Goal: Task Accomplishment & Management: Use online tool/utility

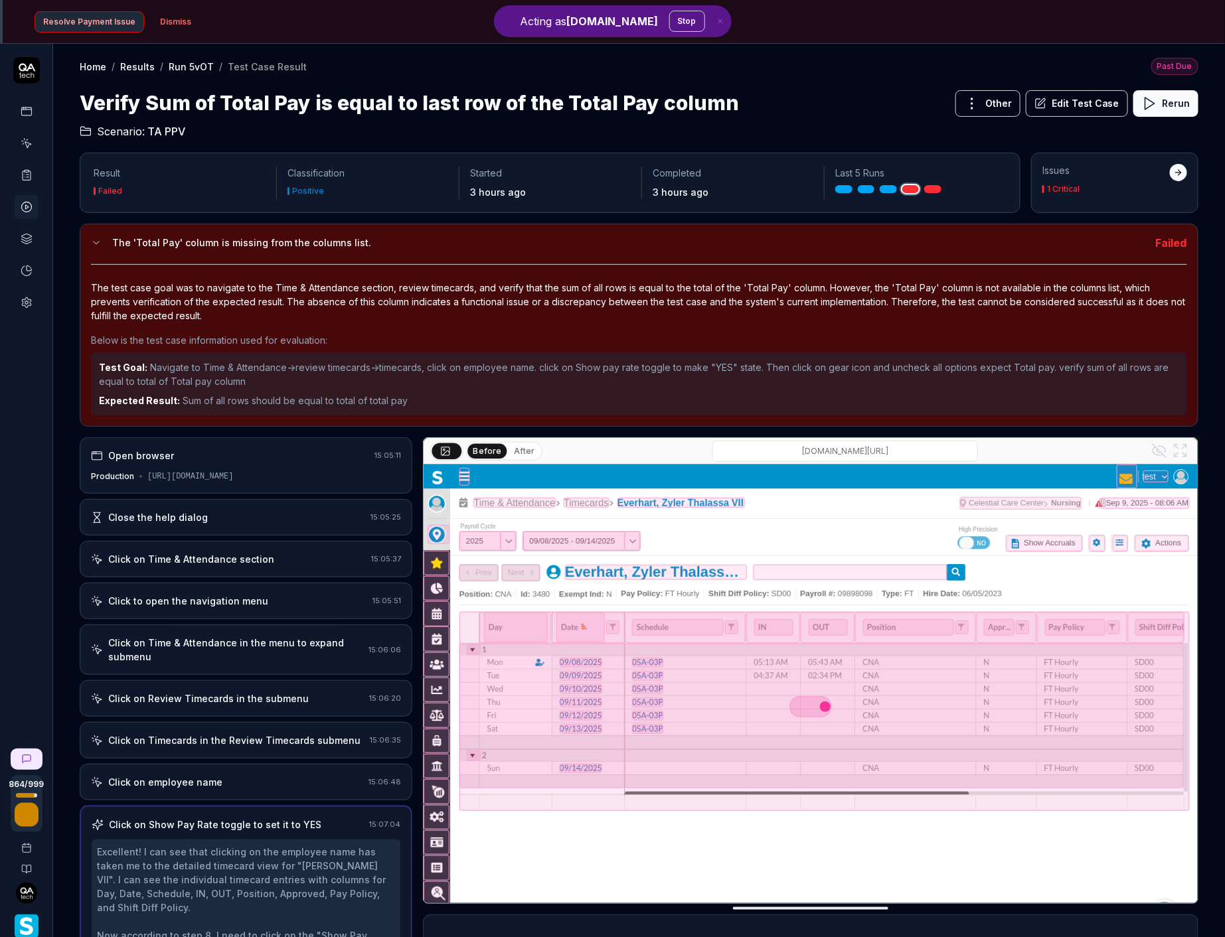
scroll to position [97, 0]
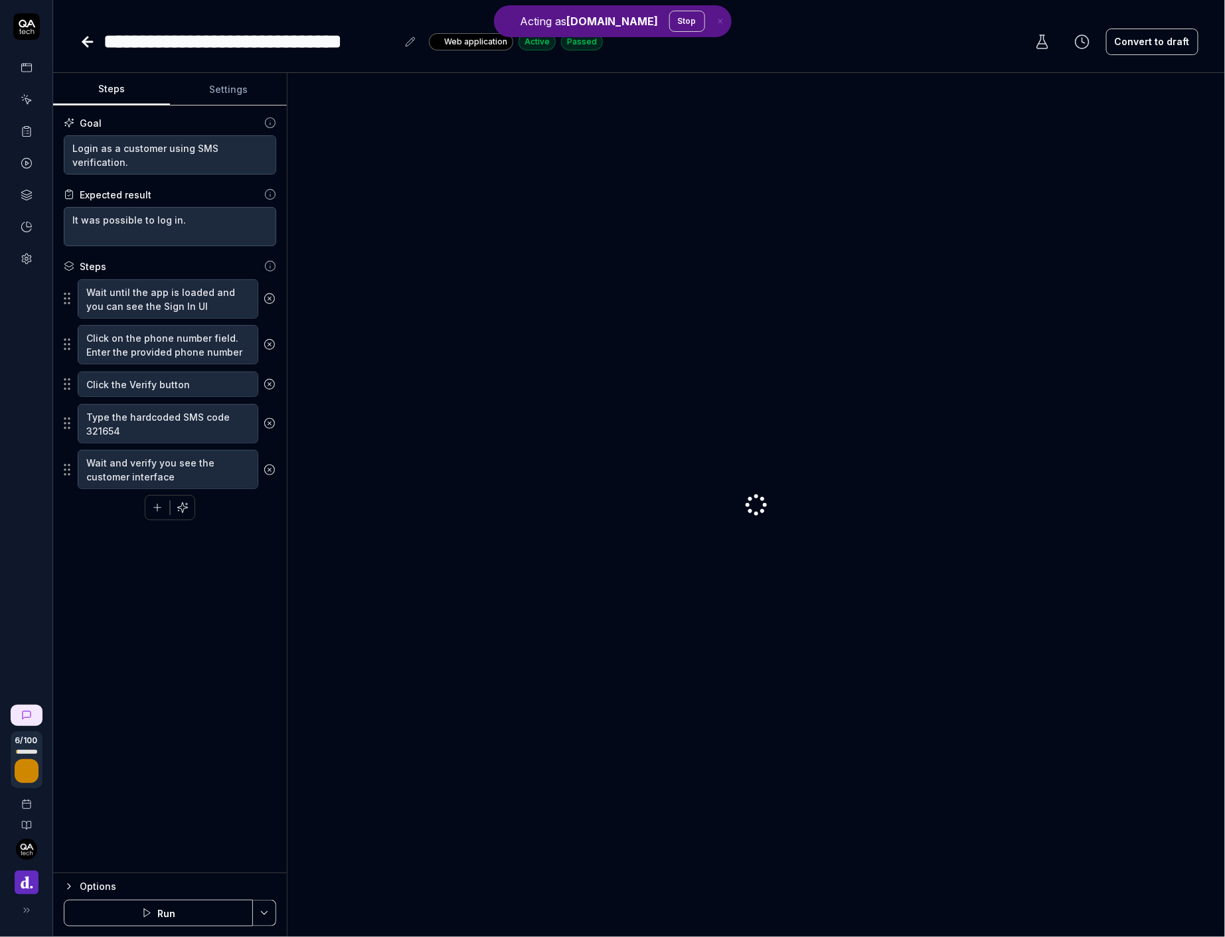
type textarea "*"
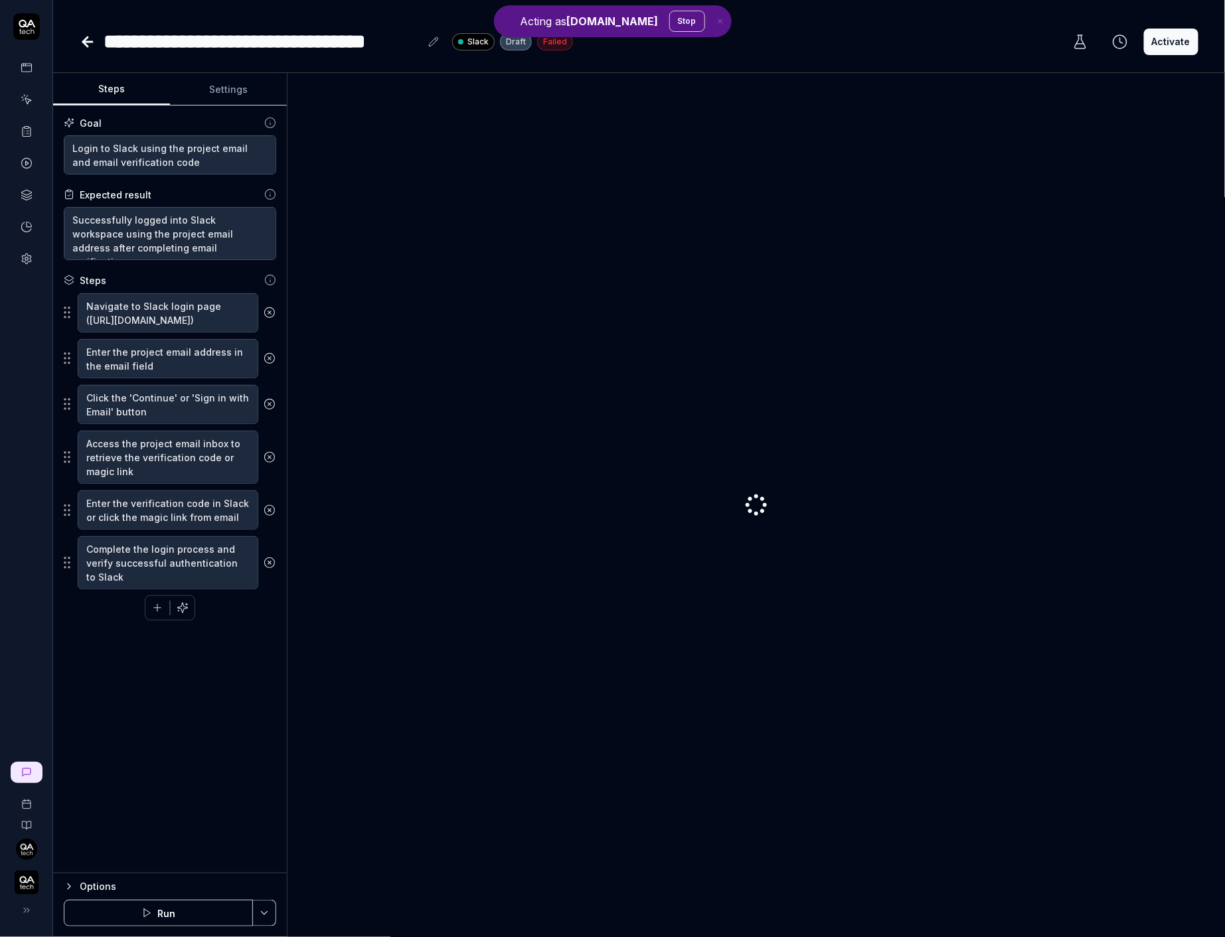
type textarea "*"
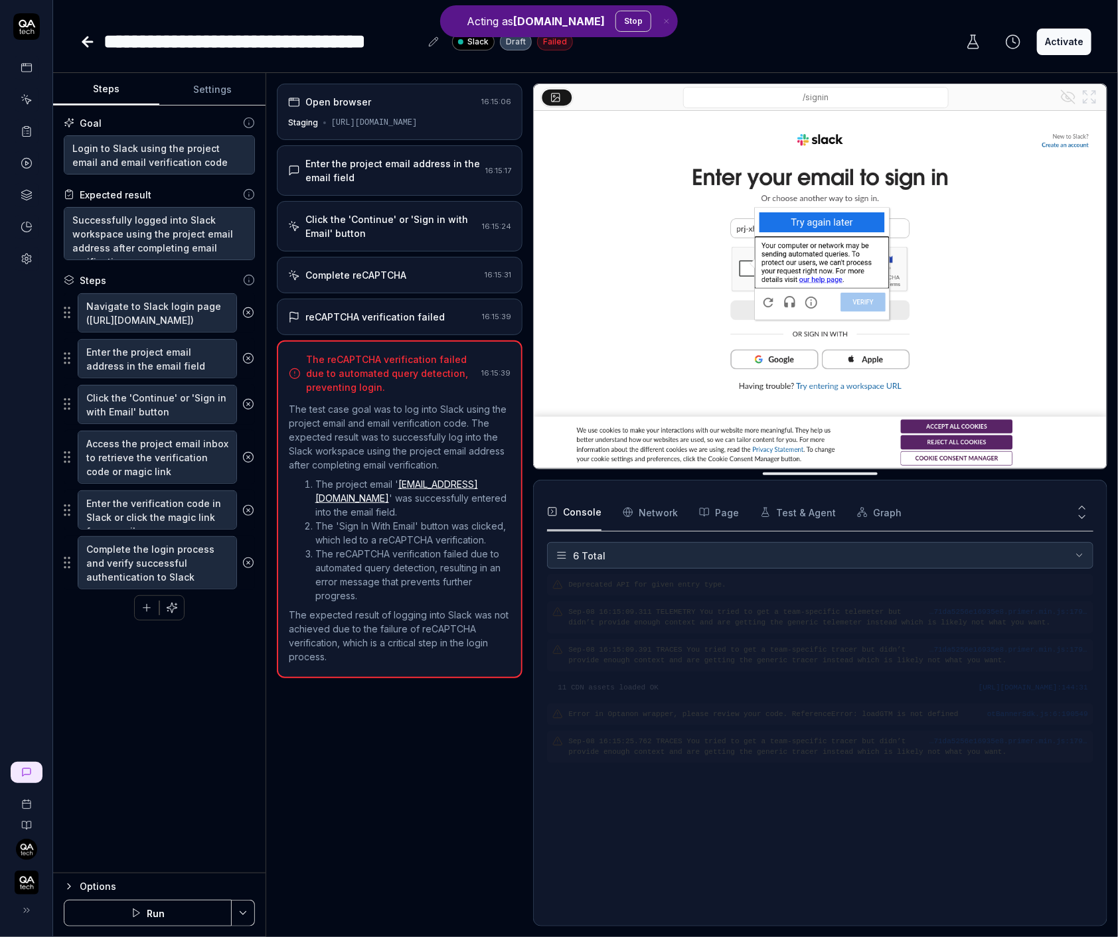
type textarea "*"
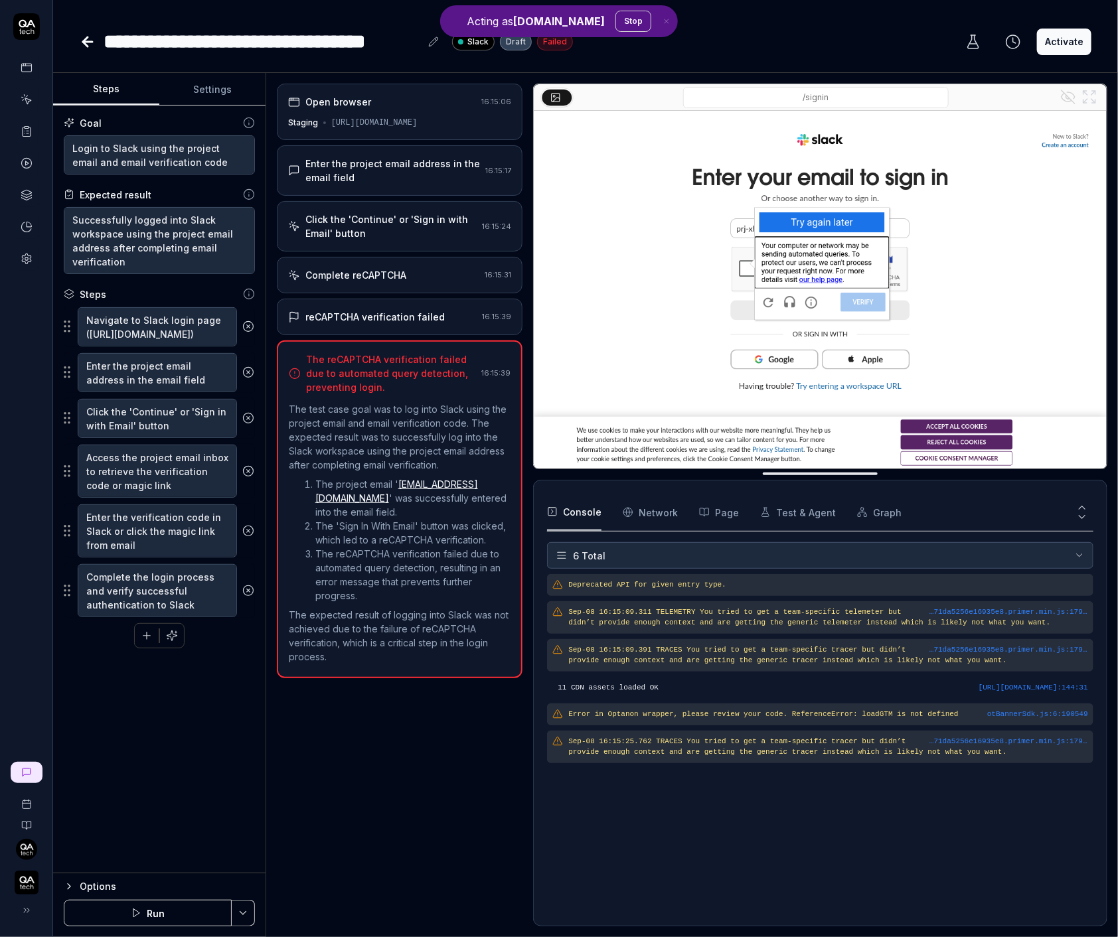
click at [29, 873] on img "button" at bounding box center [27, 883] width 24 height 24
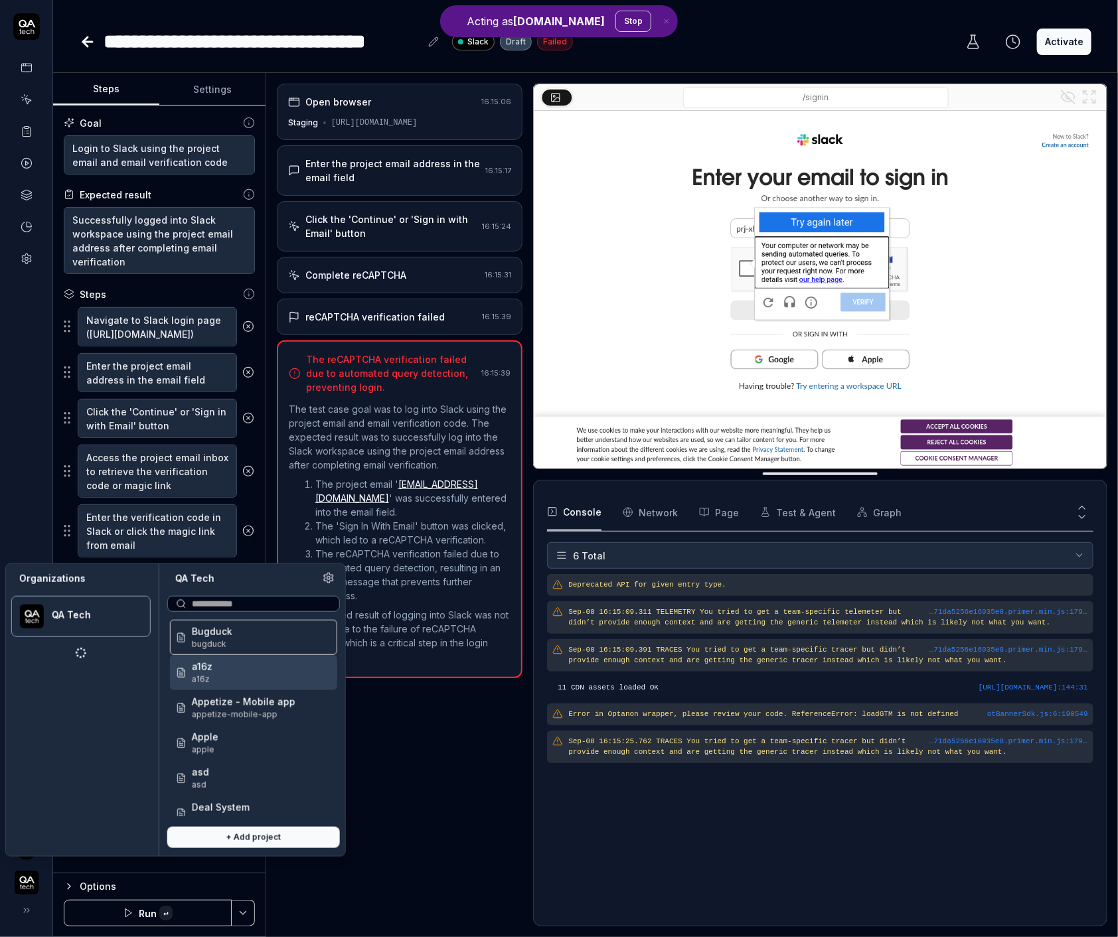
click at [333, 579] on icon at bounding box center [329, 578] width 12 height 12
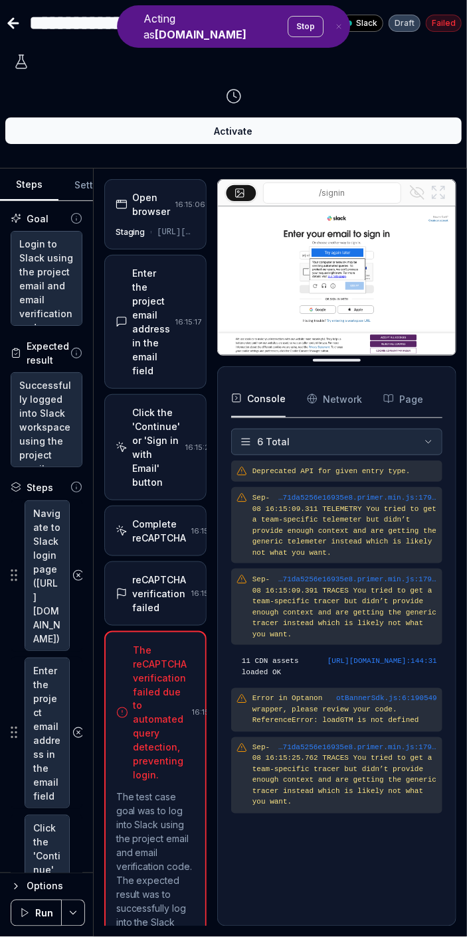
type textarea "*"
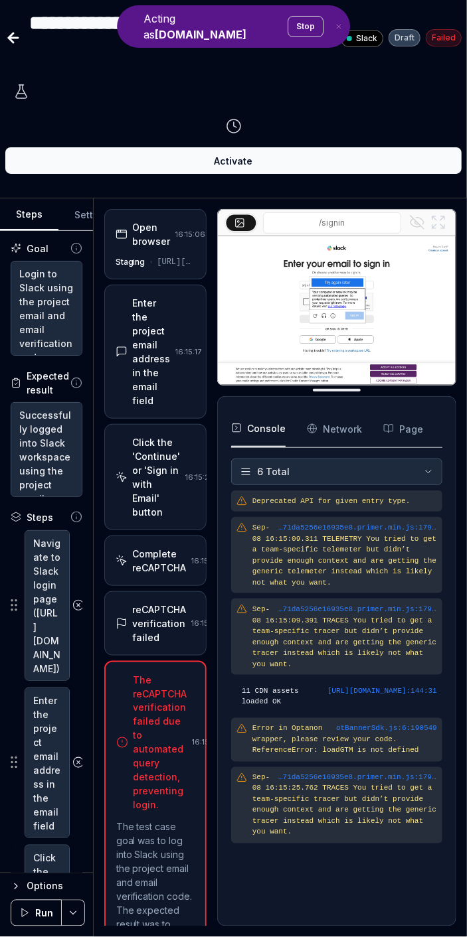
click at [145, 373] on div "Enter the project email address in the email field" at bounding box center [152, 352] width 38 height 112
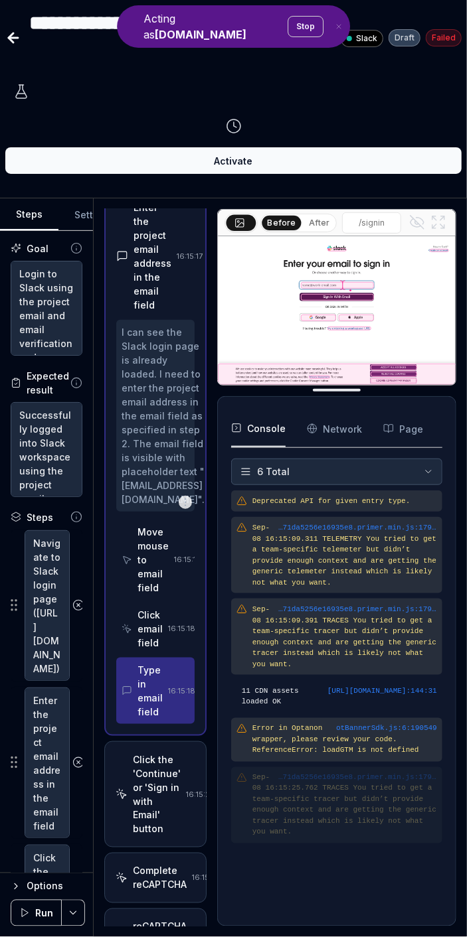
scroll to position [110, 0]
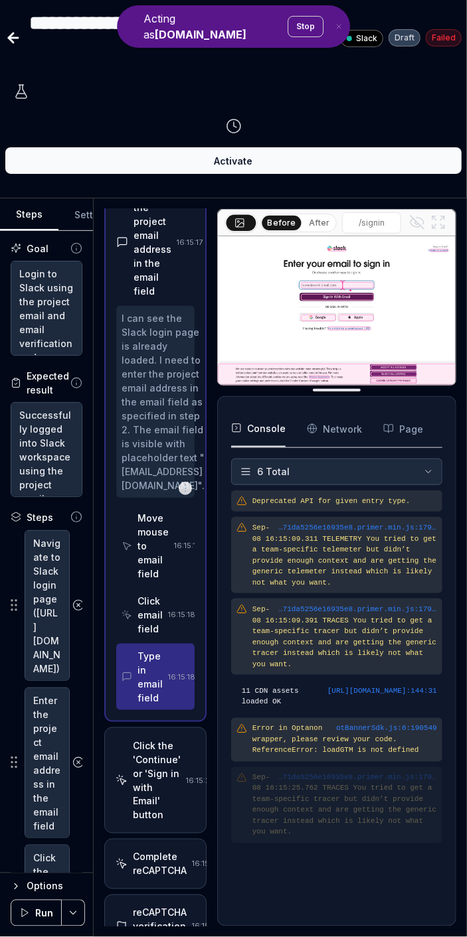
click at [149, 636] on div "Click email field" at bounding box center [149, 615] width 25 height 42
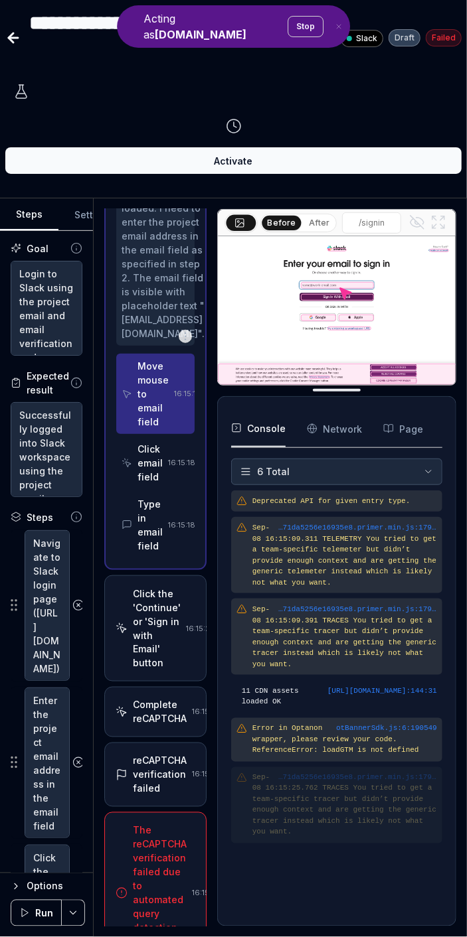
scroll to position [268, 0]
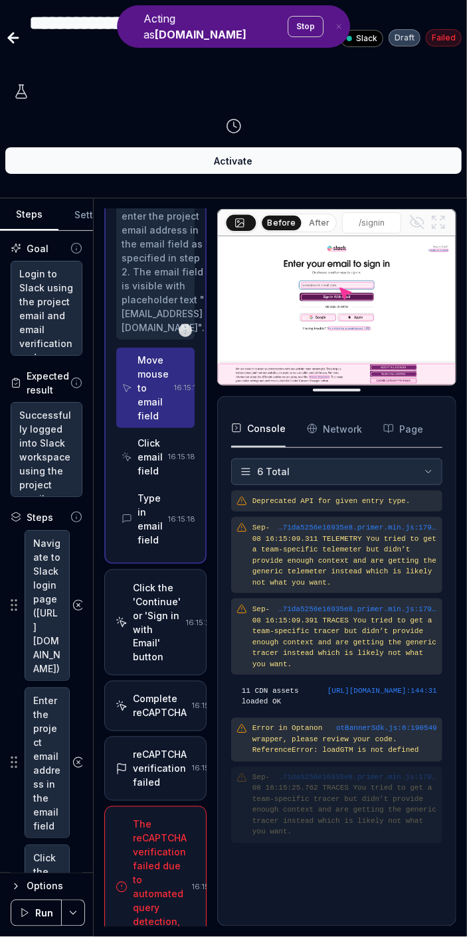
click at [161, 552] on div "Type in email field 16:15:18" at bounding box center [155, 519] width 78 height 66
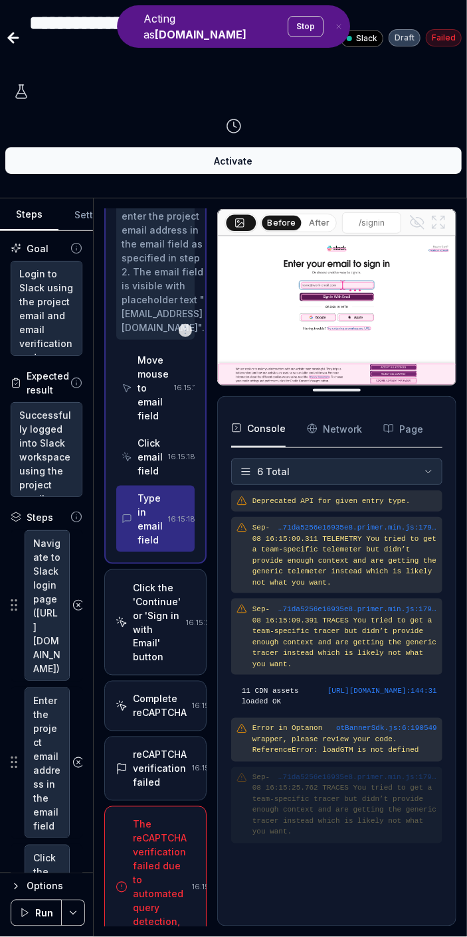
click at [404, 427] on button "Page" at bounding box center [403, 428] width 40 height 37
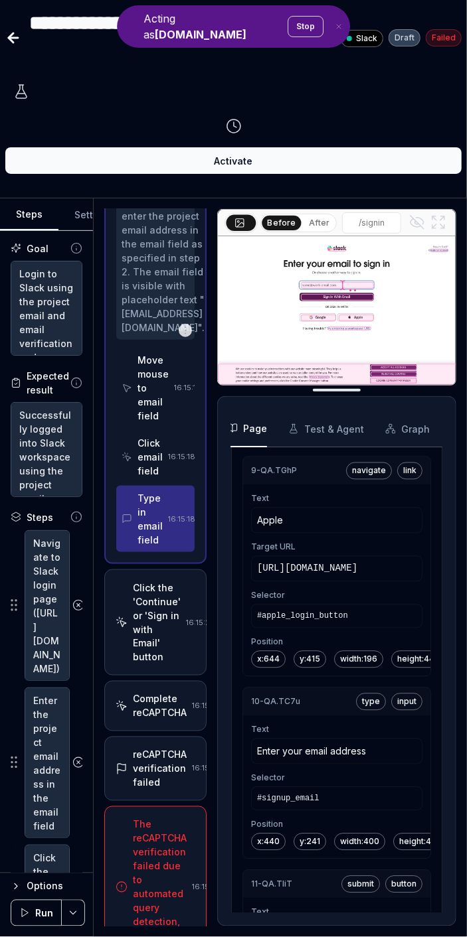
scroll to position [2280, 0]
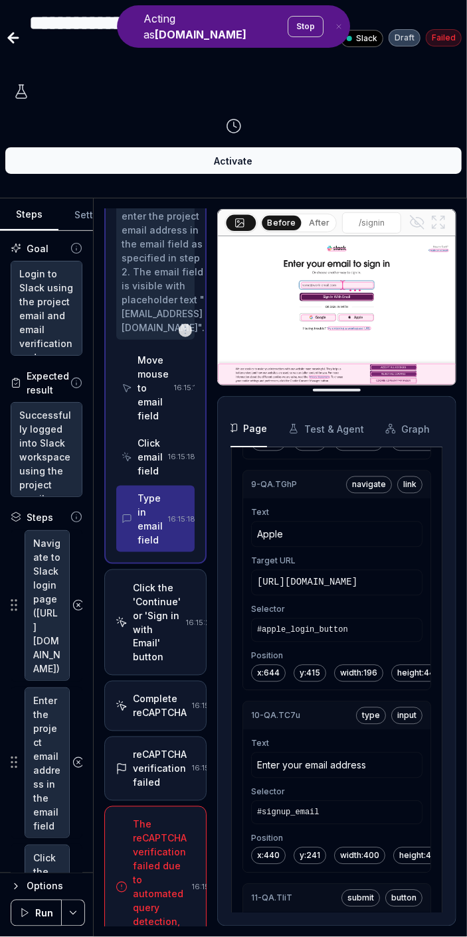
click at [352, 431] on button "Test & Agent" at bounding box center [326, 428] width 76 height 37
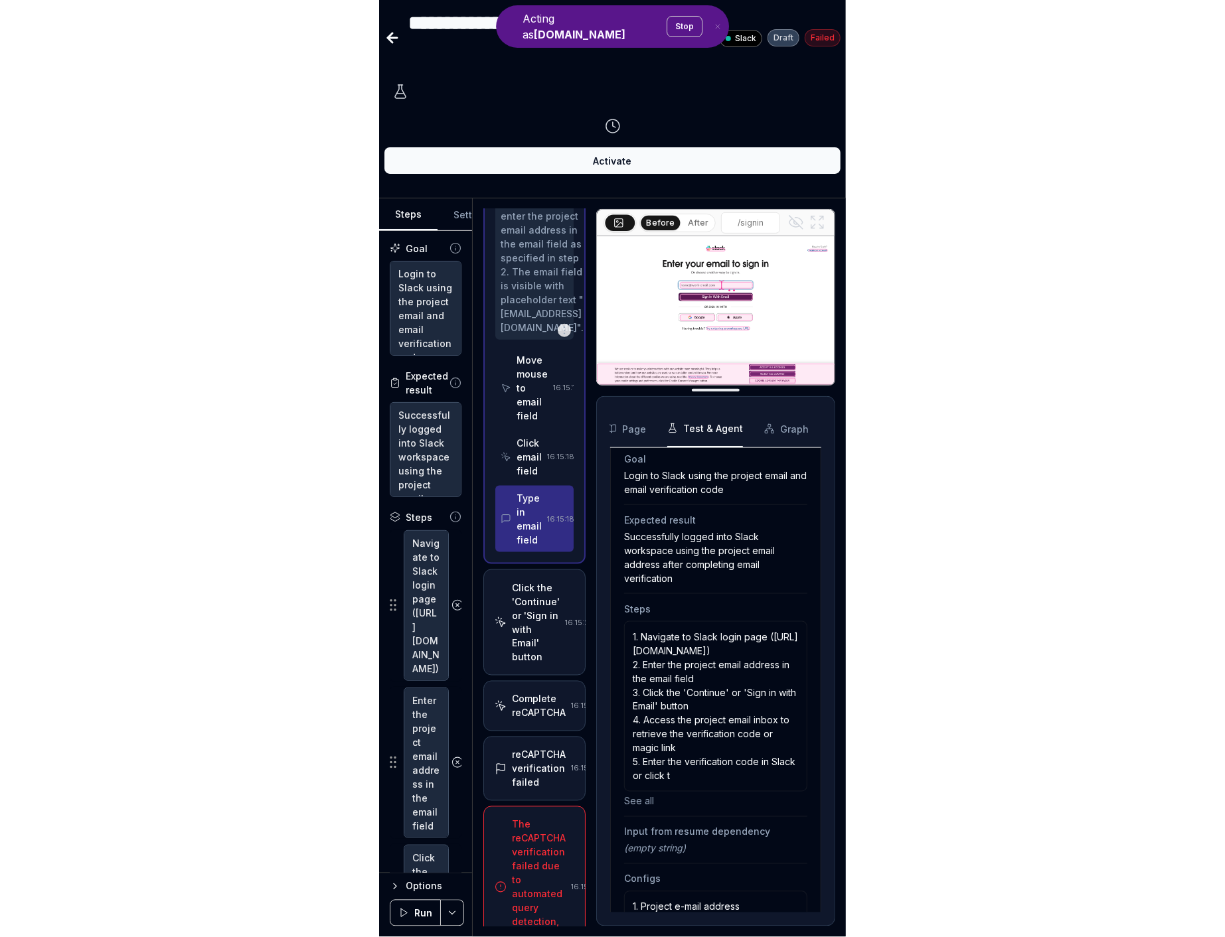
scroll to position [229, 0]
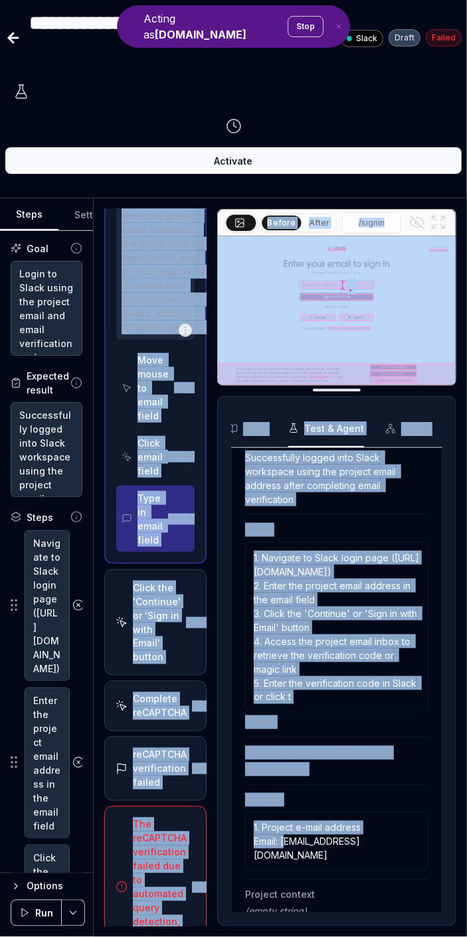
drag, startPoint x: 285, startPoint y: 834, endPoint x: 503, endPoint y: 842, distance: 217.9
click at [467, 842] on html "**********" at bounding box center [233, 468] width 467 height 937
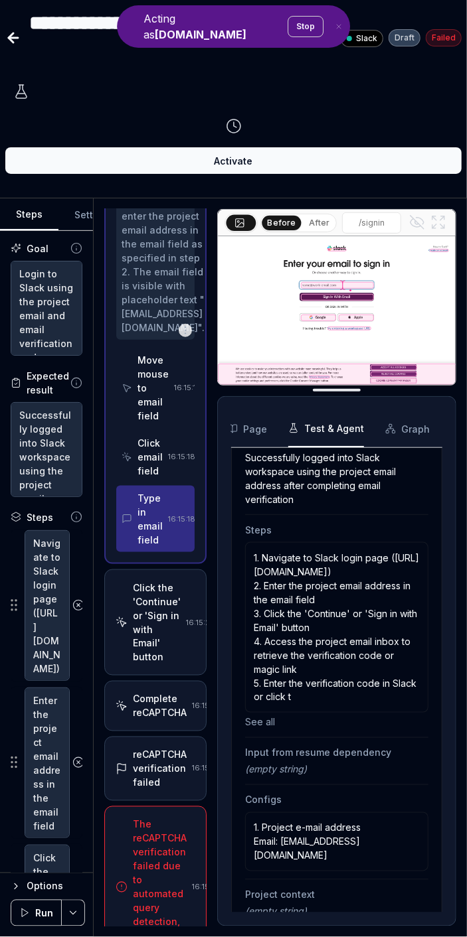
click at [453, 841] on div "Console Network Page Test & Agent Graph Test & Agent Information Test started 2…" at bounding box center [336, 661] width 239 height 530
drag, startPoint x: 372, startPoint y: 842, endPoint x: 281, endPoint y: 843, distance: 90.3
click at [281, 843] on p "1. Project e-mail address Email: prj-xh14l@qatech.email" at bounding box center [337, 842] width 166 height 42
copy p "prj-xh14l@qatech.email"
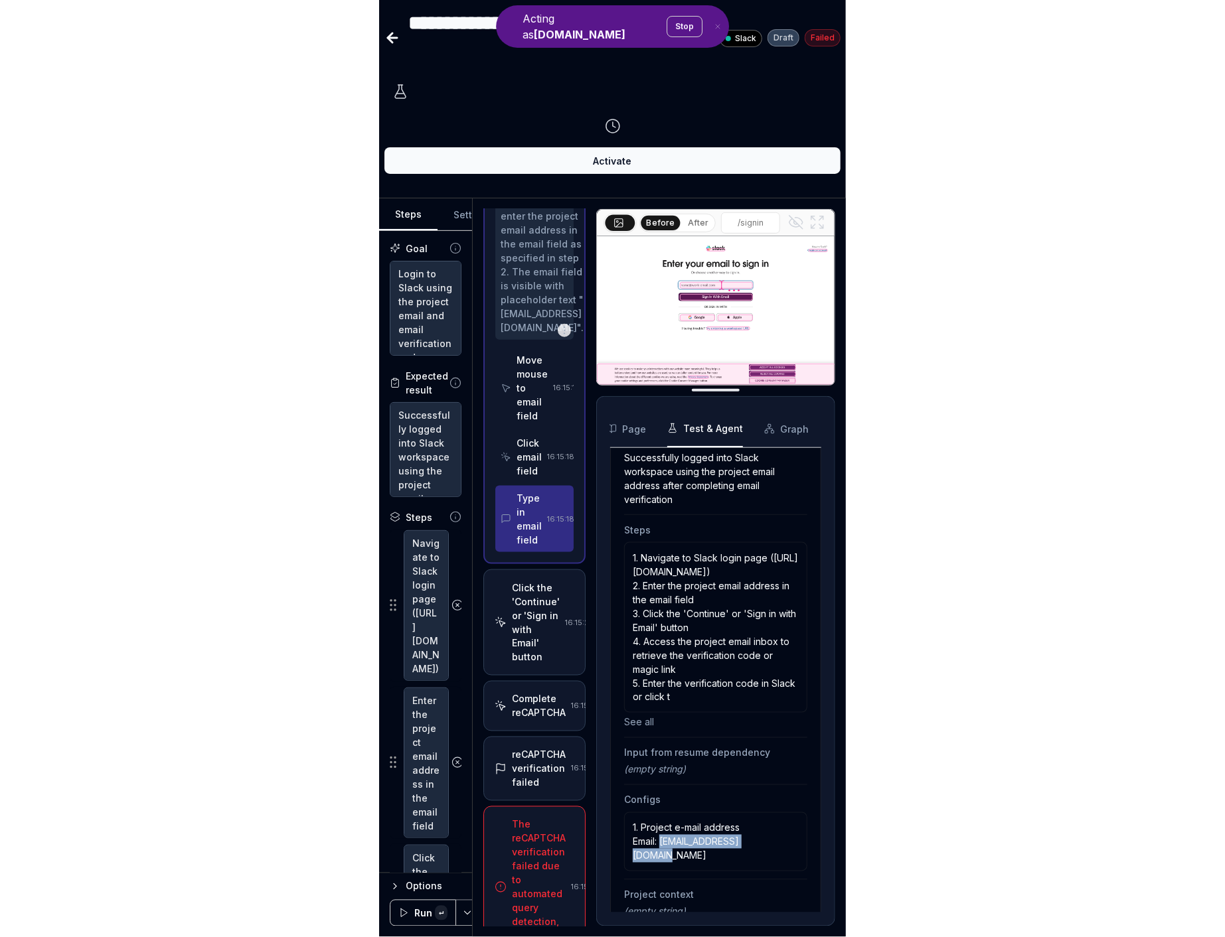
scroll to position [211, 0]
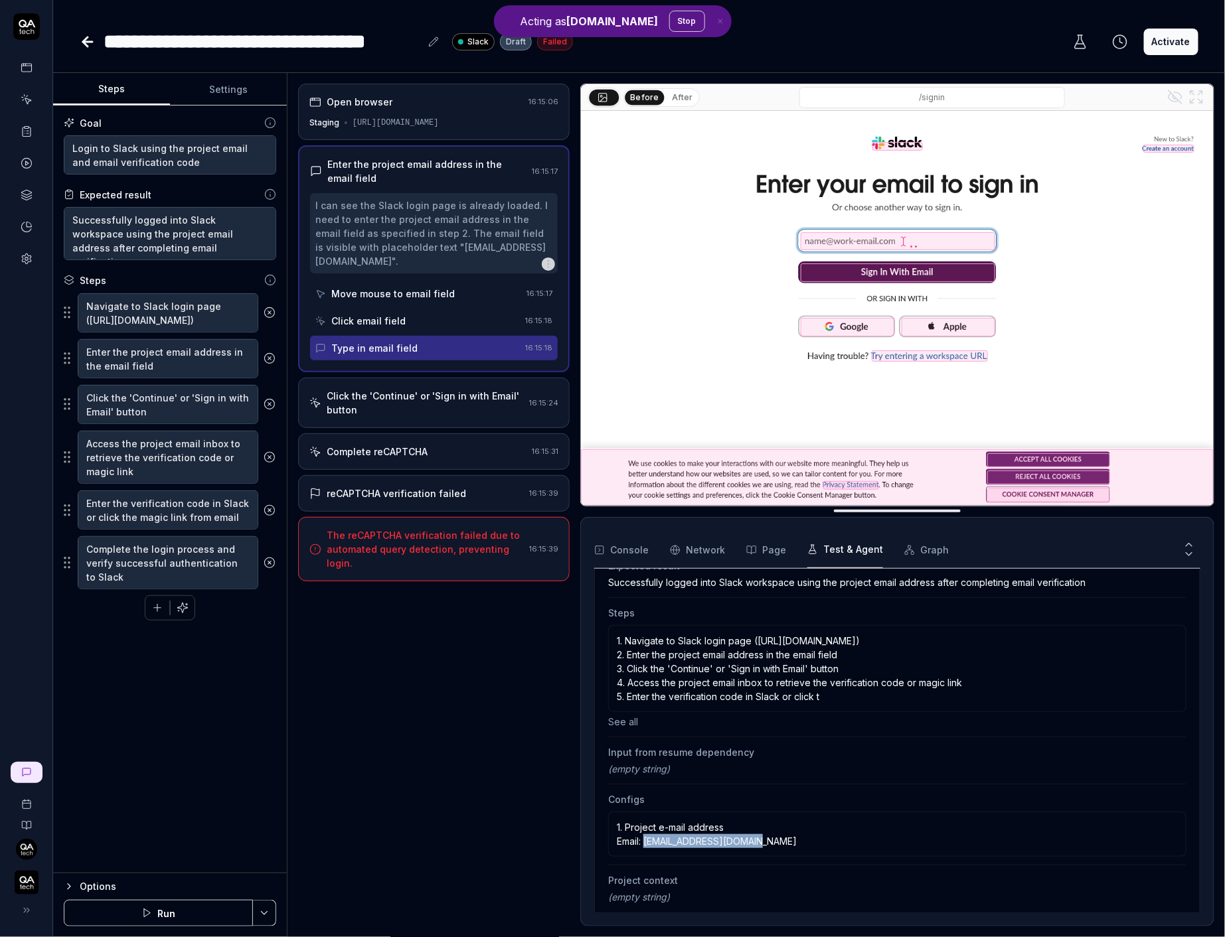
click at [143, 890] on div "Options" at bounding box center [178, 887] width 197 height 16
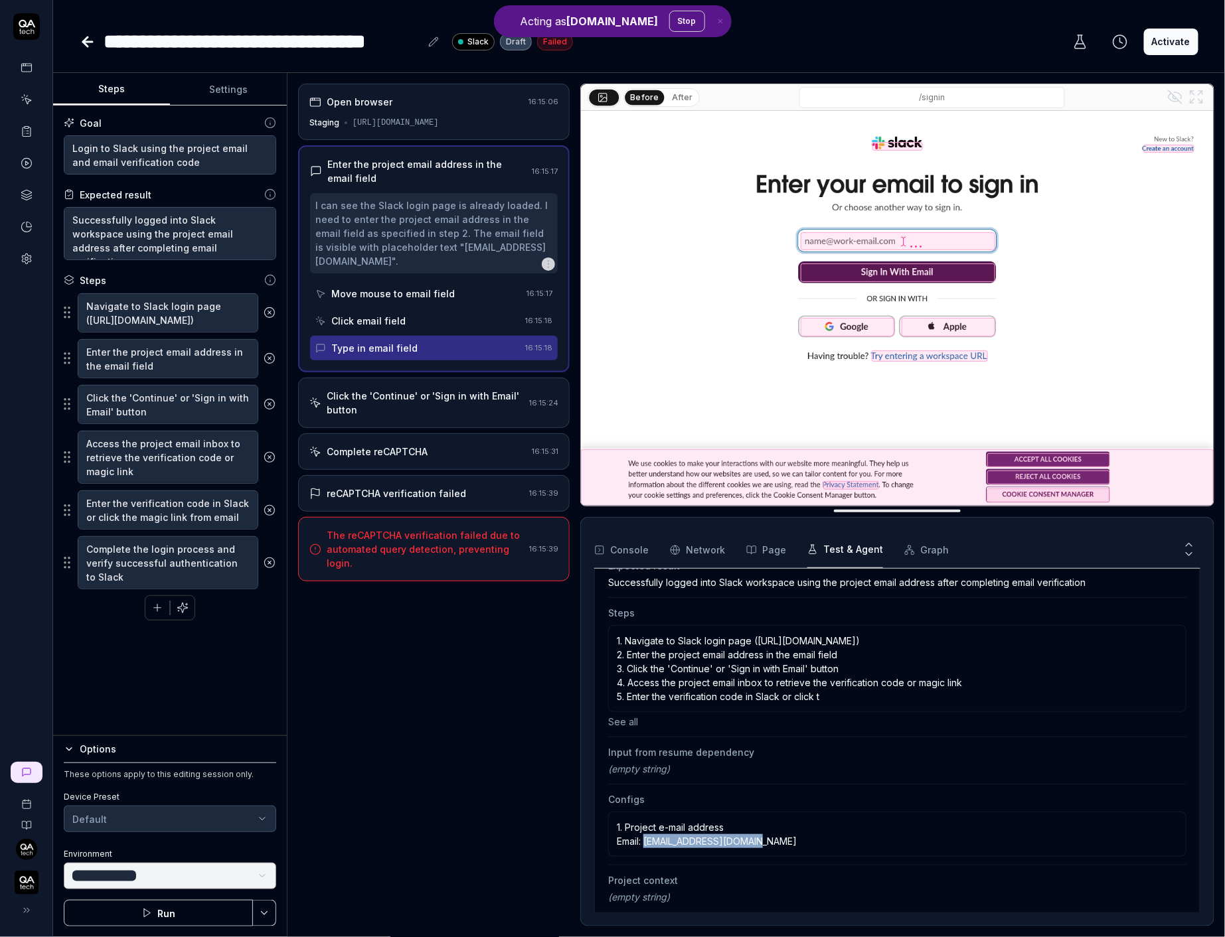
click at [143, 914] on icon "button" at bounding box center [146, 913] width 11 height 11
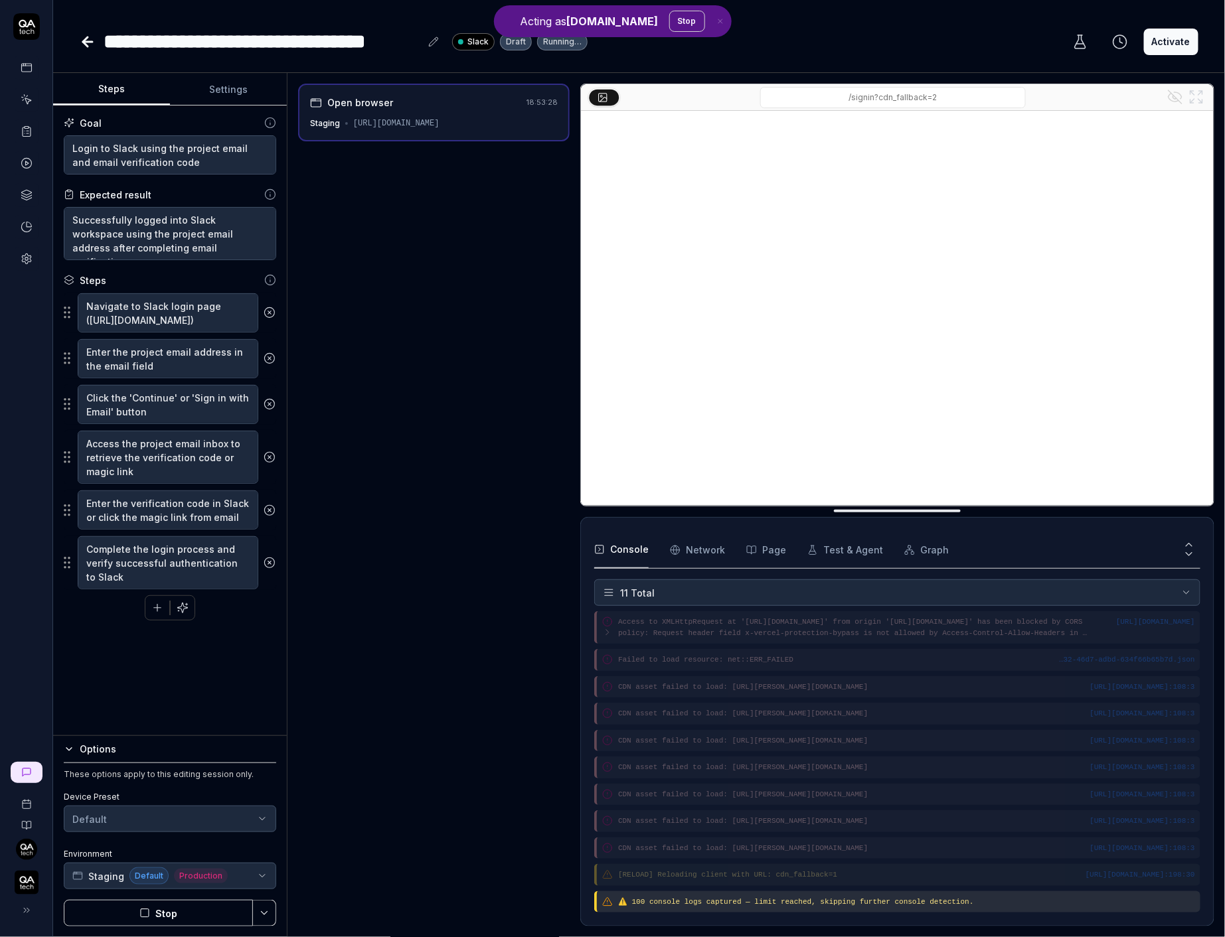
scroll to position [74, 0]
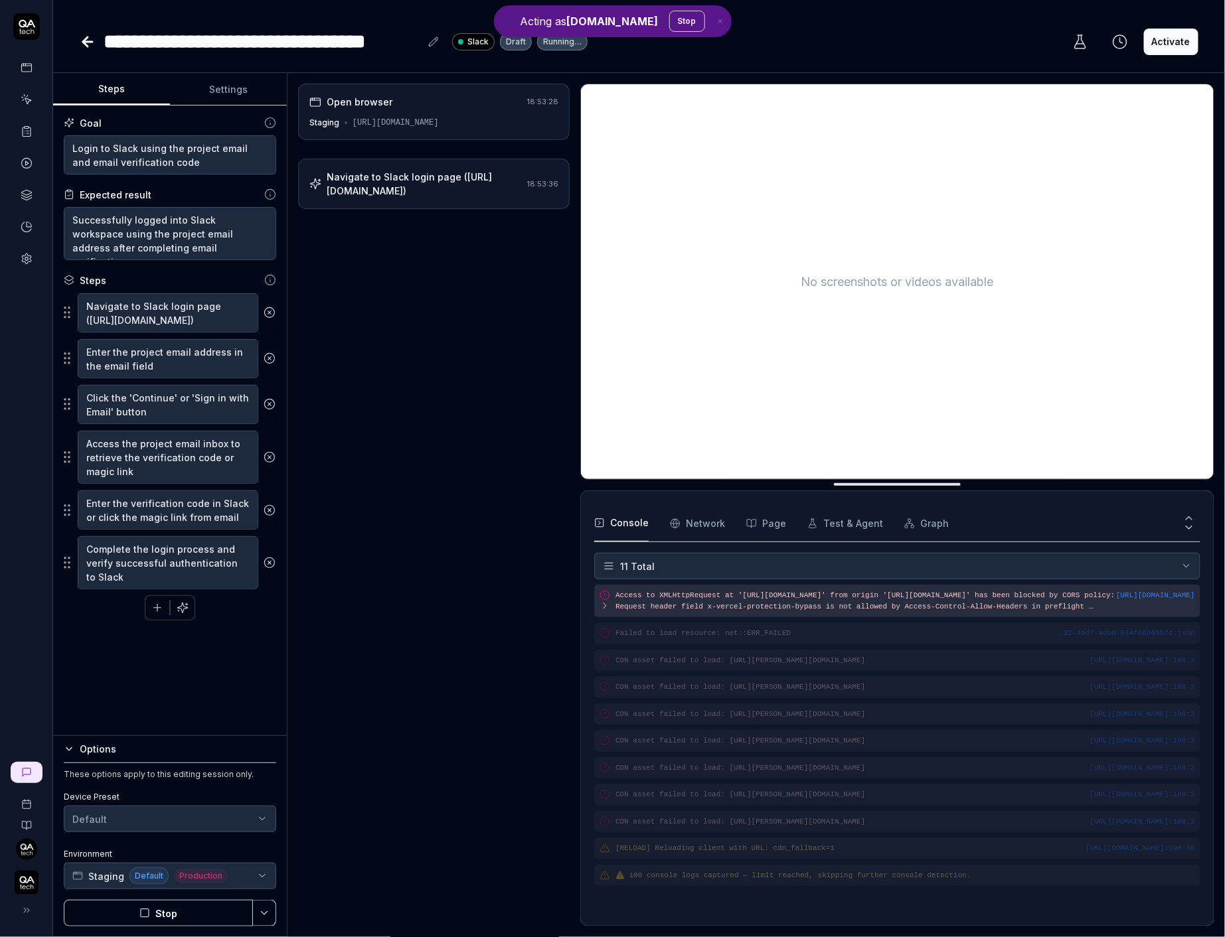
type textarea "*"
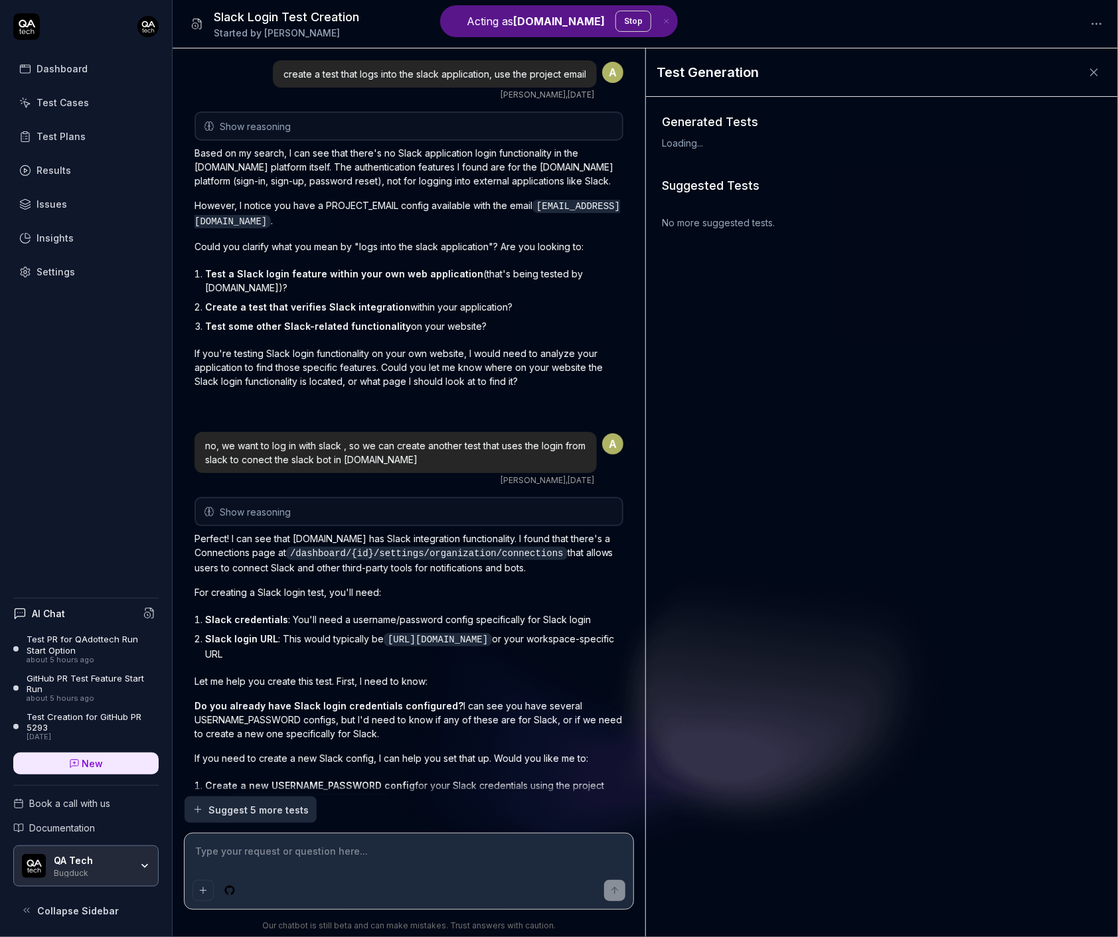
scroll to position [459, 0]
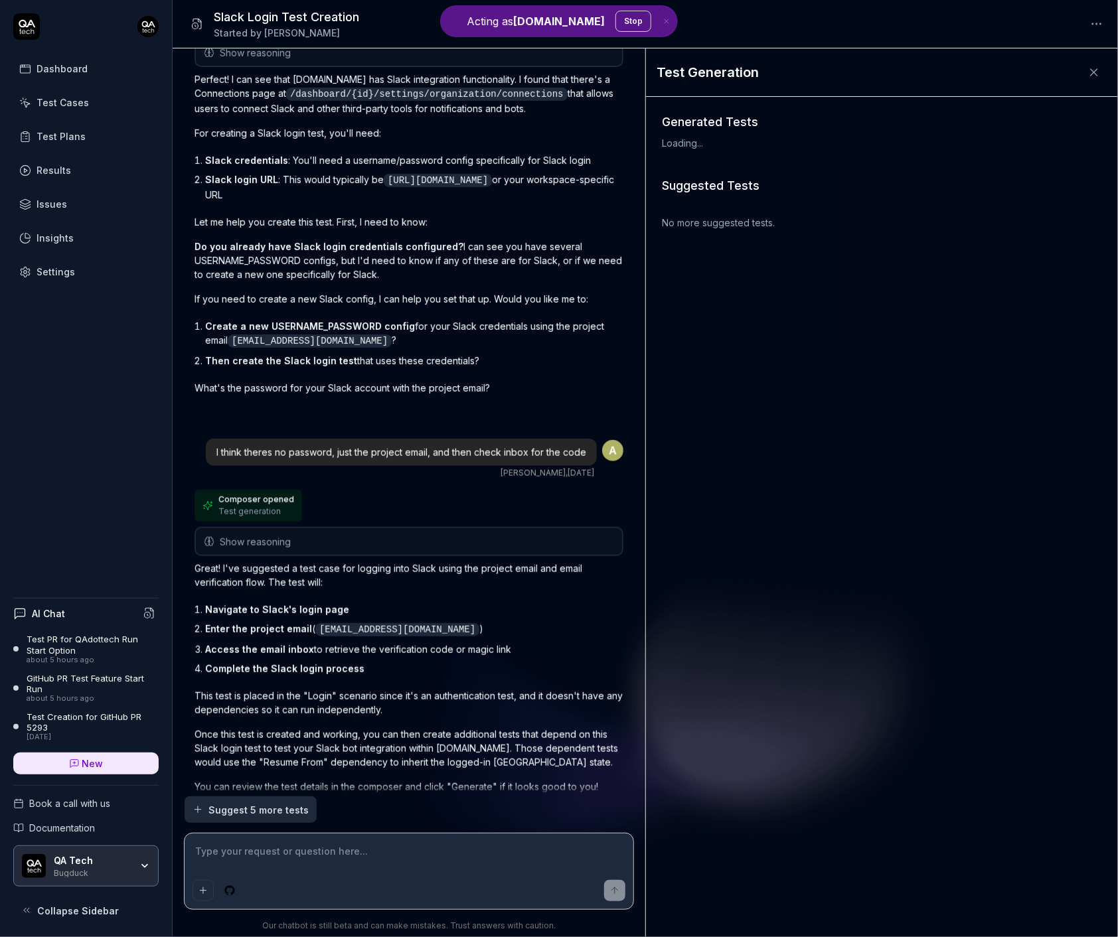
type textarea "*"
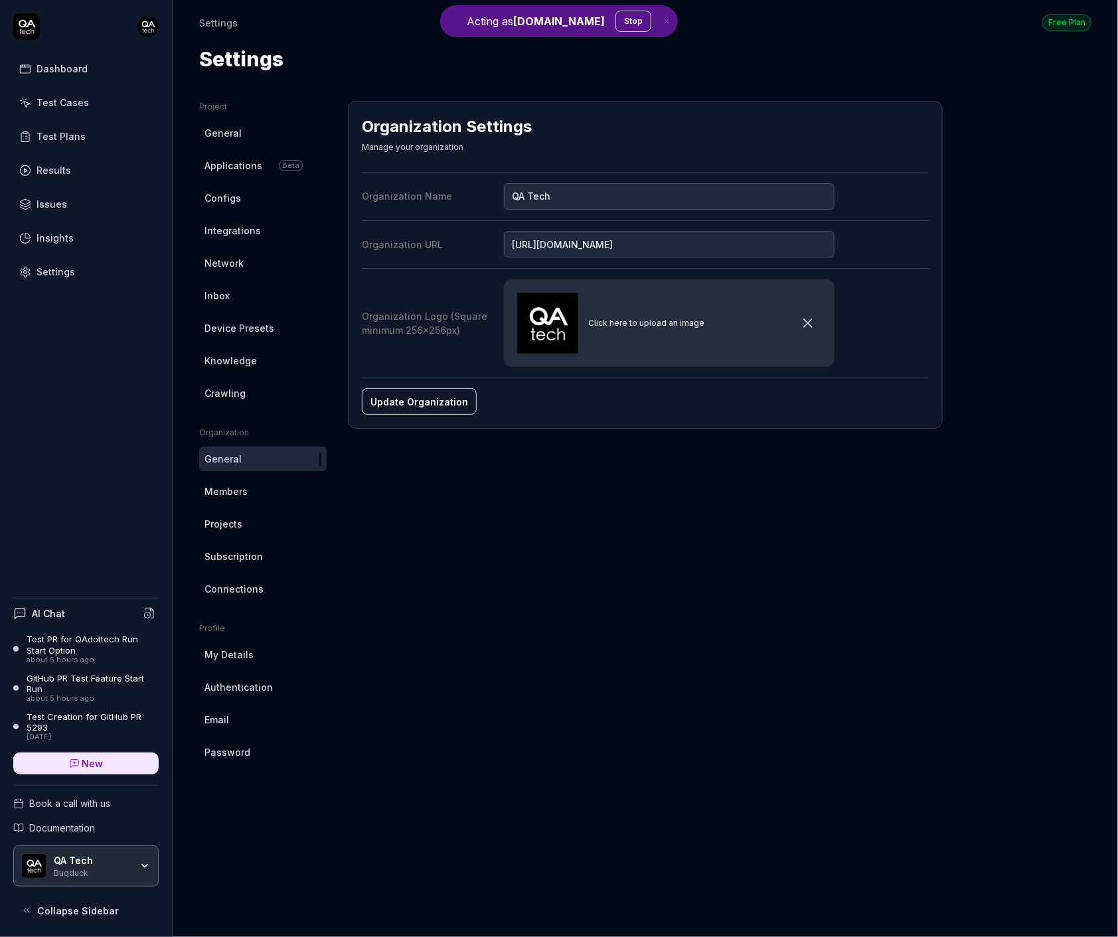
click at [236, 283] on link "Inbox" at bounding box center [262, 295] width 127 height 25
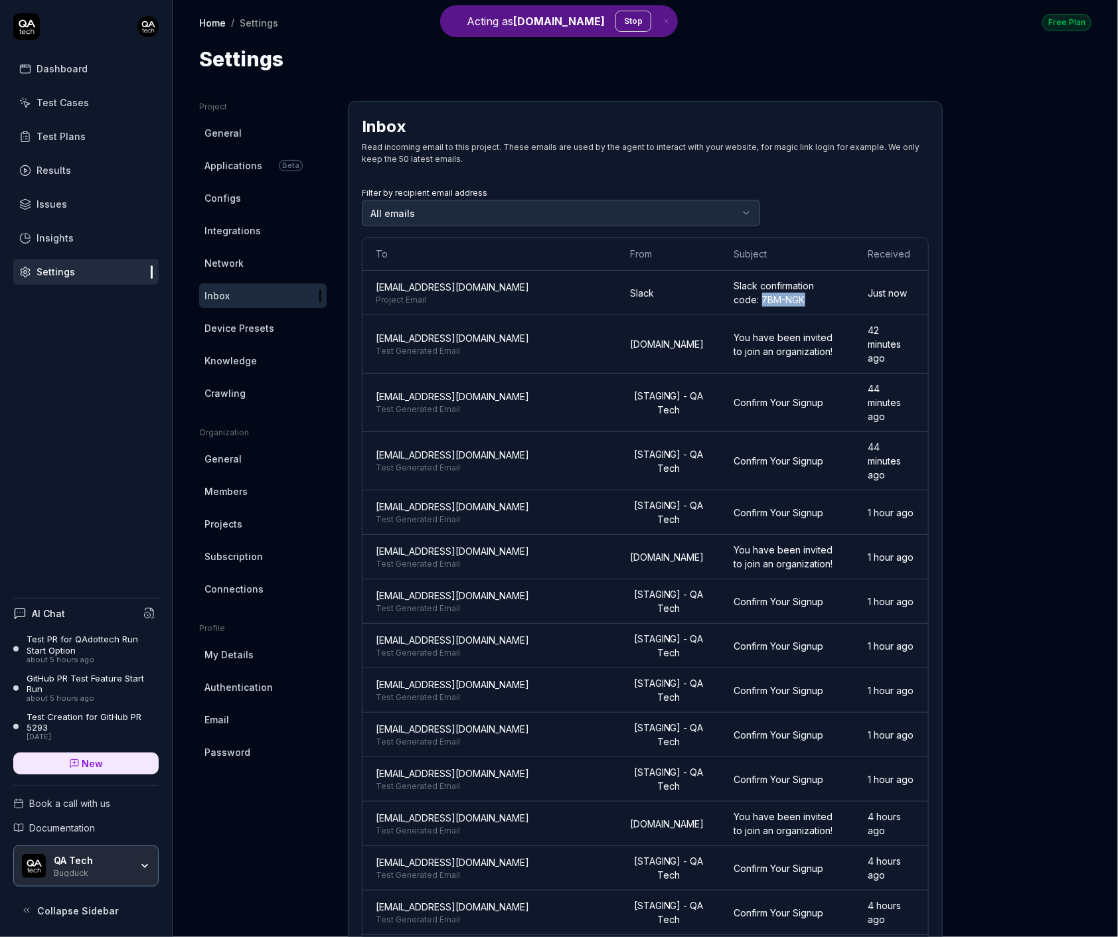
copy div "7BM-NGK"
drag, startPoint x: 752, startPoint y: 299, endPoint x: 706, endPoint y: 299, distance: 45.8
click at [734, 299] on div "Slack confirmation code: 7BM-NGK" at bounding box center [788, 293] width 108 height 28
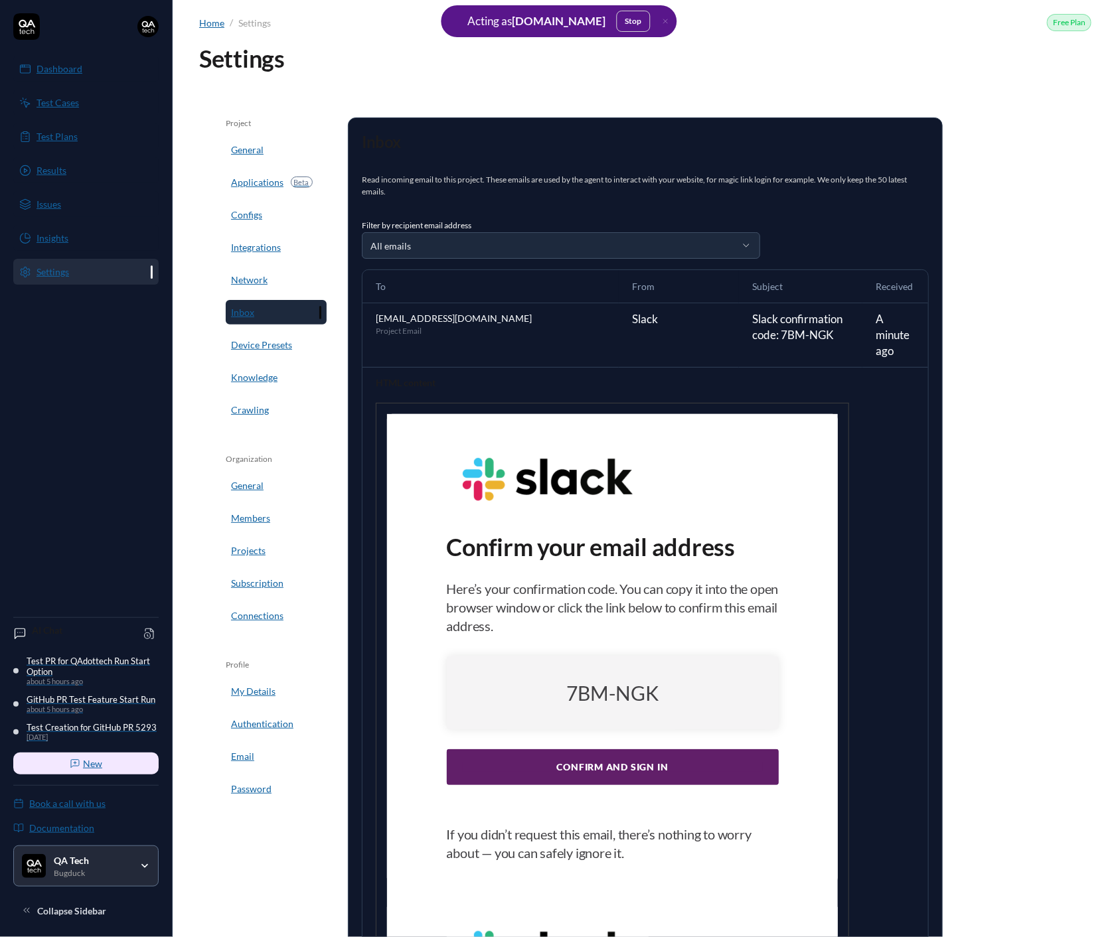
click at [757, 694] on div "7BM-NGK" at bounding box center [613, 693] width 332 height 73
copy div "7BM-NGK"
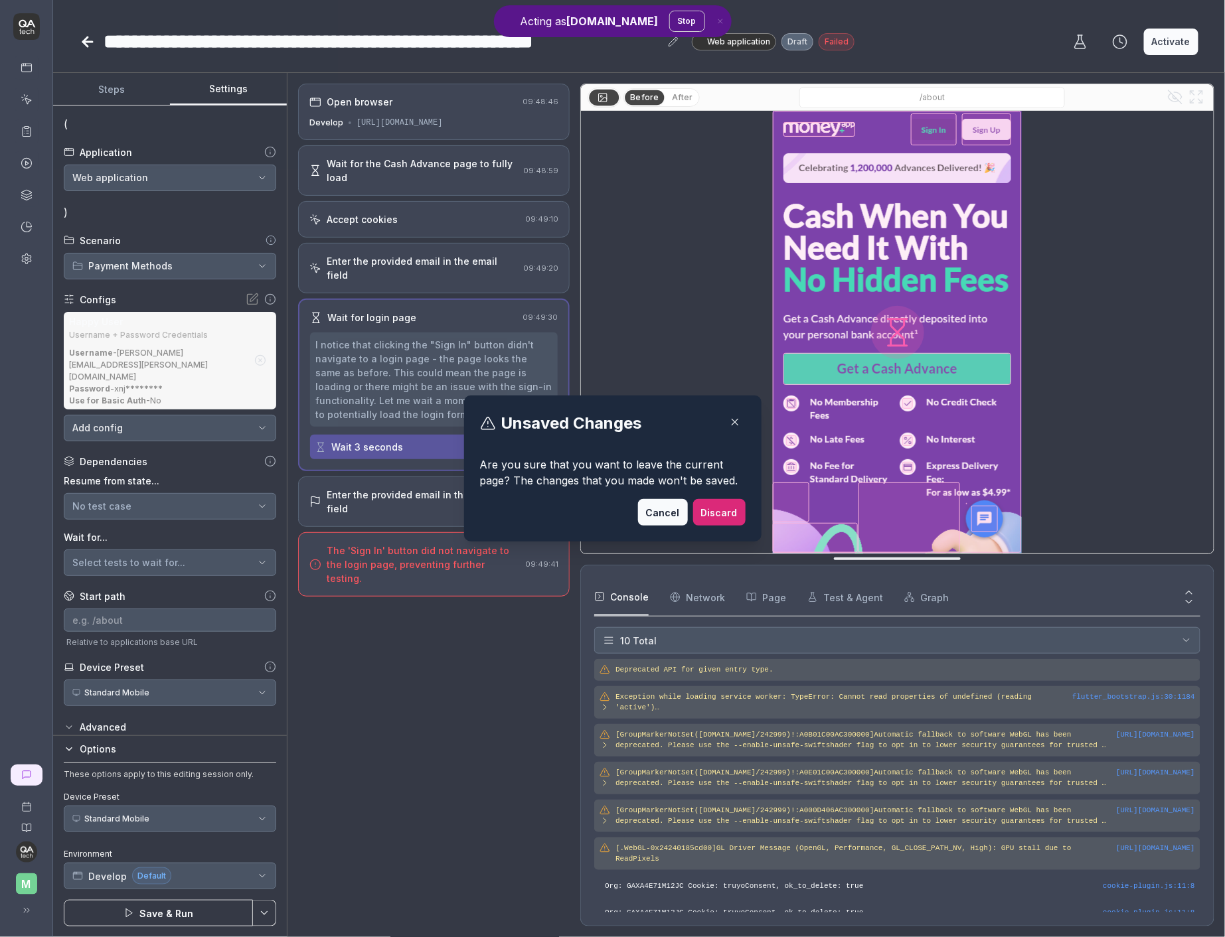
scroll to position [73, 0]
